Goal: Task Accomplishment & Management: Manage account settings

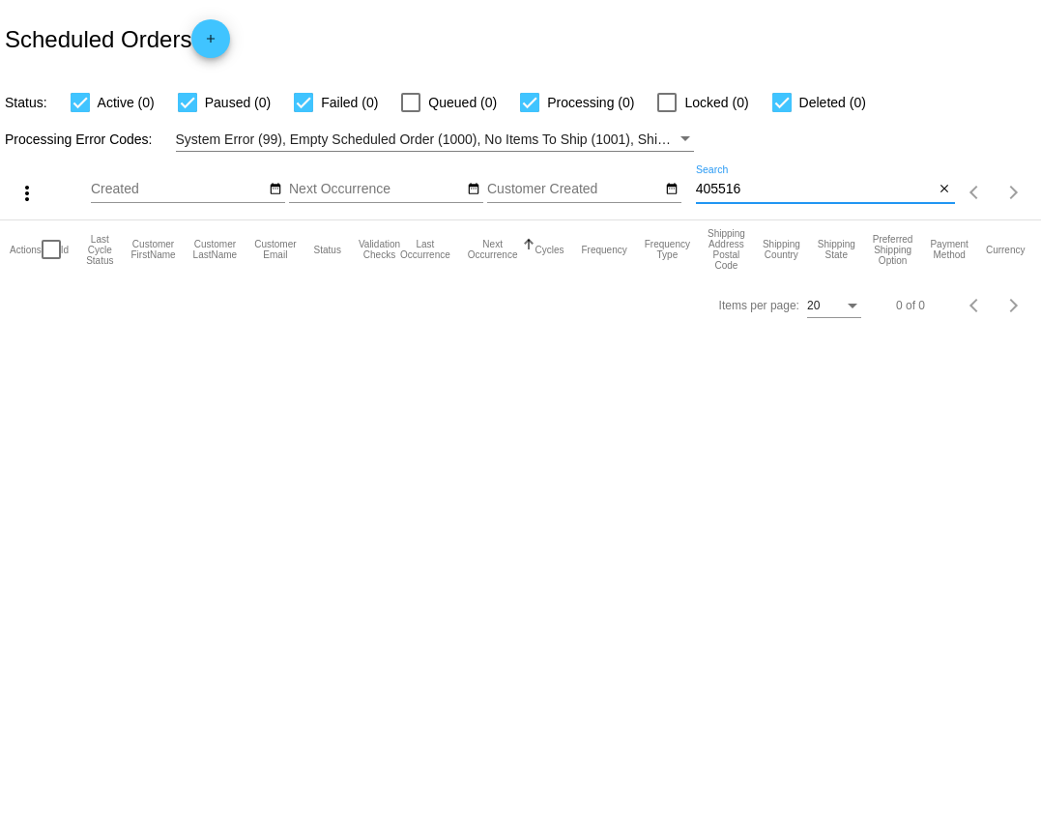
drag, startPoint x: 747, startPoint y: 190, endPoint x: 687, endPoint y: 190, distance: 60.0
click at [687, 190] on div "more_vert Aug Jan Feb Mar Apr 1" at bounding box center [520, 186] width 1041 height 69
paste input "jgmilos@cox.net"
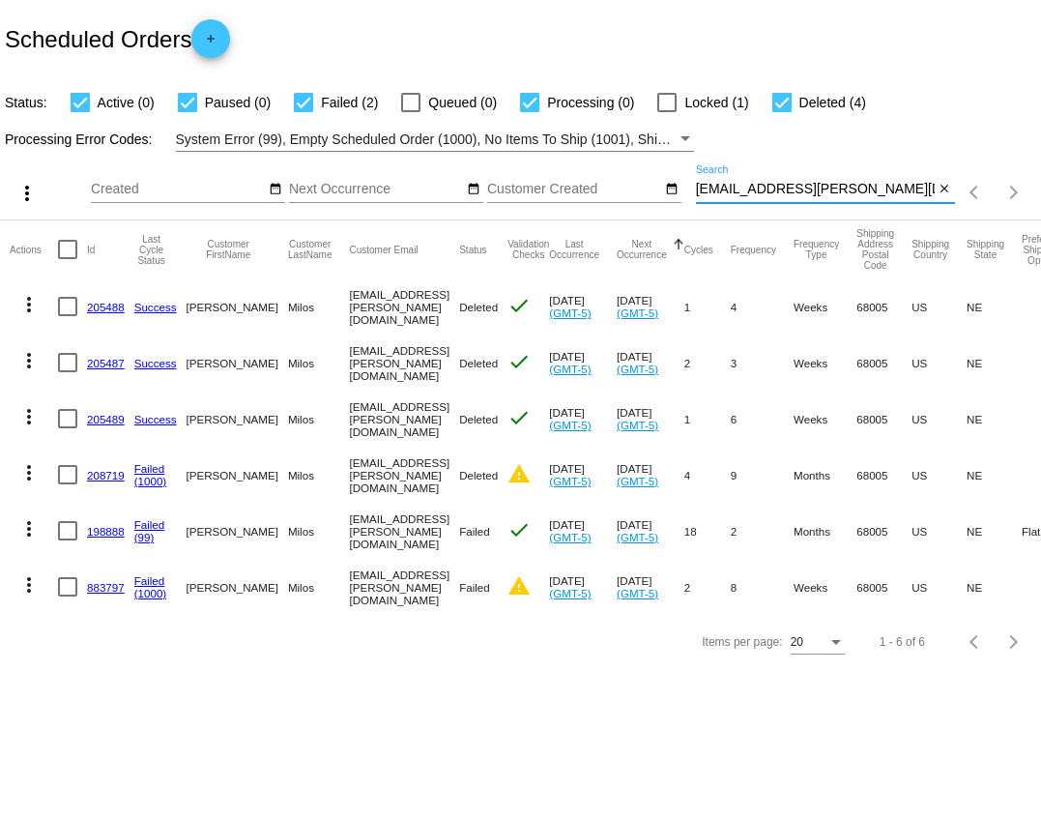
type input "jgmilos@cox.net"
click at [29, 597] on mat-icon "more_vert" at bounding box center [28, 584] width 23 height 23
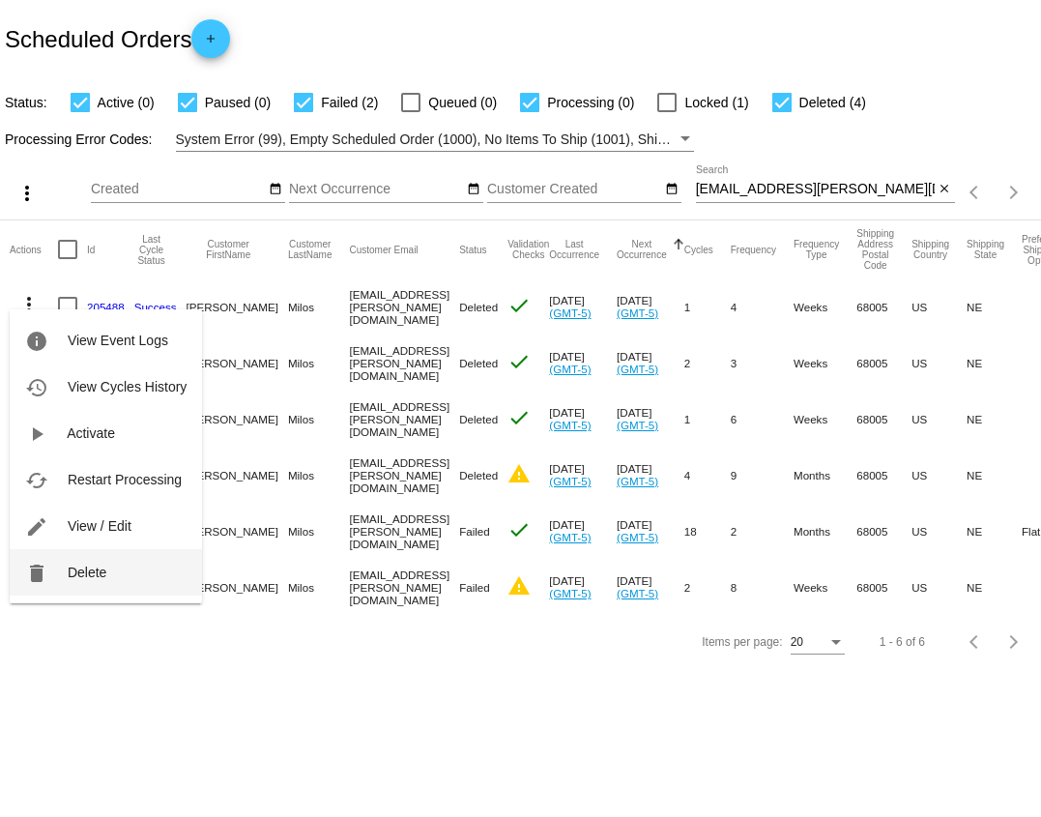
click at [101, 575] on span "Delete" at bounding box center [87, 572] width 39 height 15
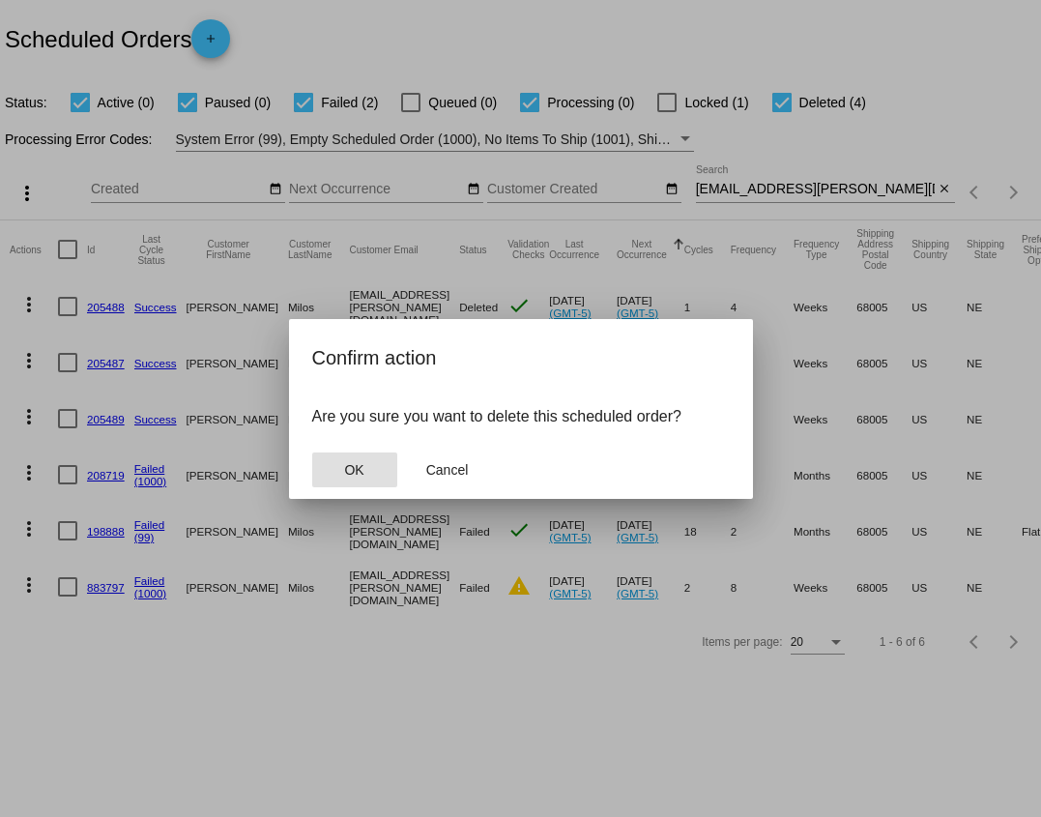
click at [344, 463] on span "OK" at bounding box center [353, 469] width 19 height 15
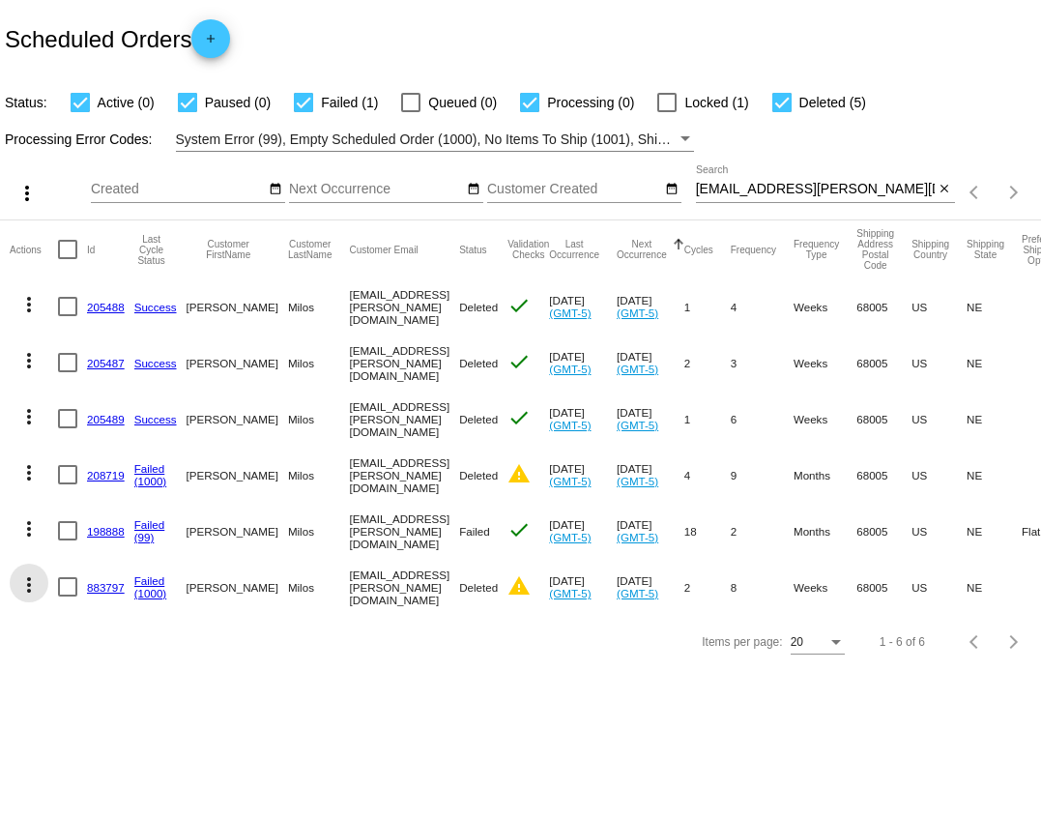
click at [29, 583] on mat-icon "more_vert" at bounding box center [28, 584] width 23 height 23
click at [371, 805] on div at bounding box center [520, 408] width 1041 height 817
